Goal: Find specific page/section: Find specific page/section

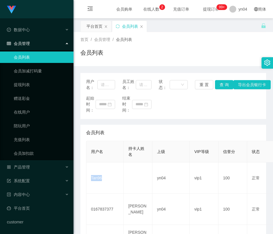
click at [23, 59] on link "会员列表" at bounding box center [41, 57] width 55 height 11
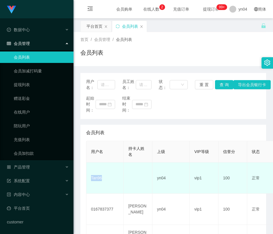
click at [97, 176] on td "Tan96" at bounding box center [104, 178] width 37 height 31
click at [98, 179] on td "Tan96" at bounding box center [104, 178] width 37 height 31
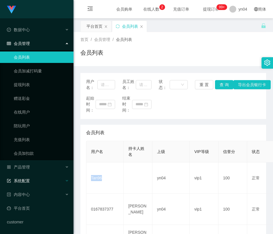
copy td "Tan96"
